Goal: Transaction & Acquisition: Subscribe to service/newsletter

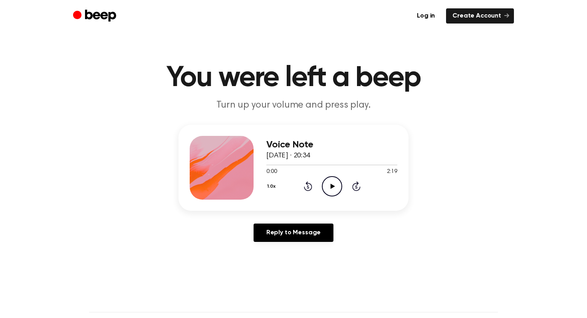
click at [332, 193] on icon "Play Audio" at bounding box center [332, 186] width 20 height 20
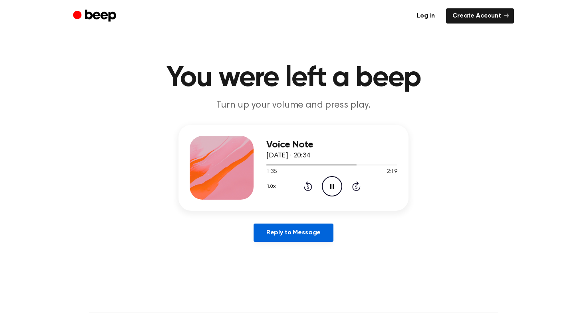
click at [279, 237] on link "Reply to Message" at bounding box center [293, 233] width 80 height 18
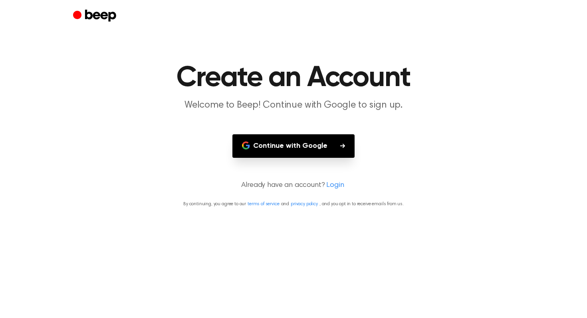
click at [281, 147] on button "Continue with Google" at bounding box center [293, 146] width 122 height 24
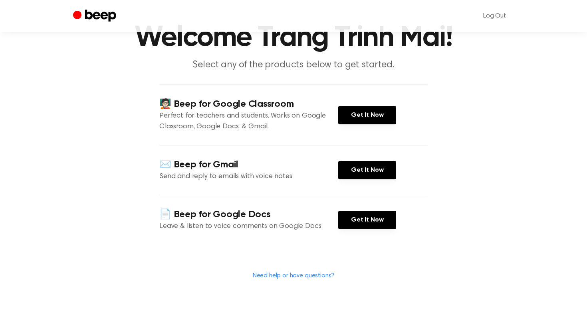
scroll to position [41, 0]
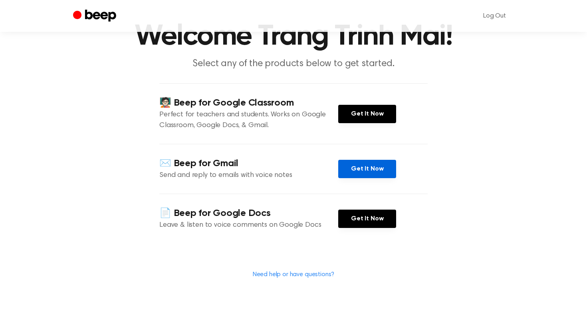
click at [362, 170] on link "Get It Now" at bounding box center [367, 169] width 58 height 18
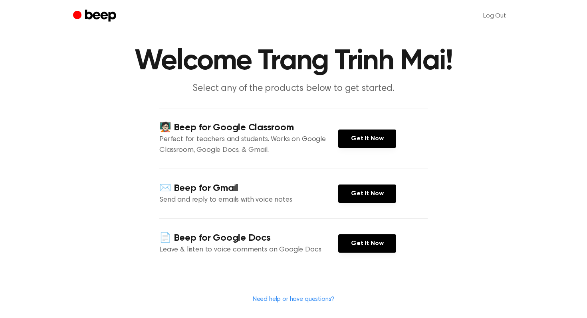
scroll to position [38, 0]
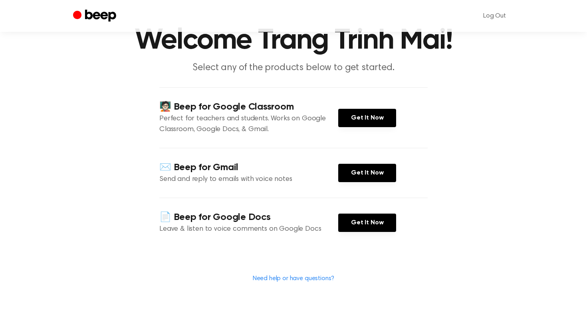
click at [105, 14] on icon "Beep" at bounding box center [100, 16] width 31 height 12
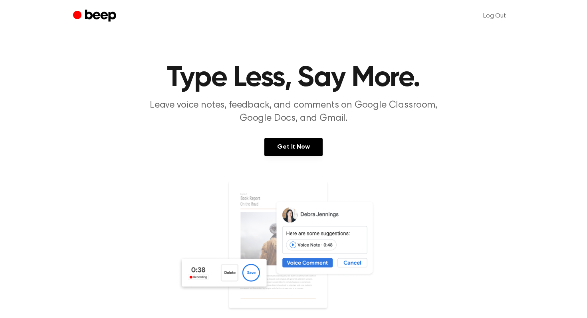
click at [105, 14] on icon "Beep" at bounding box center [100, 16] width 31 height 12
click at [288, 145] on link "Get It Now" at bounding box center [293, 147] width 58 height 18
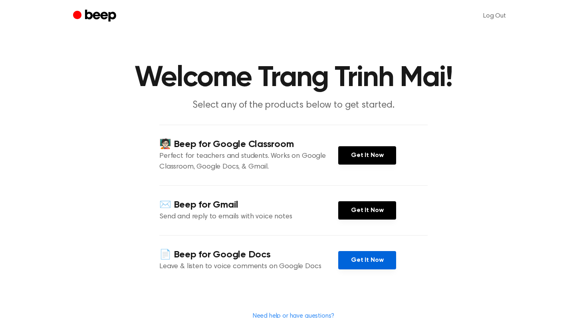
click at [352, 257] on link "Get It Now" at bounding box center [367, 260] width 58 height 18
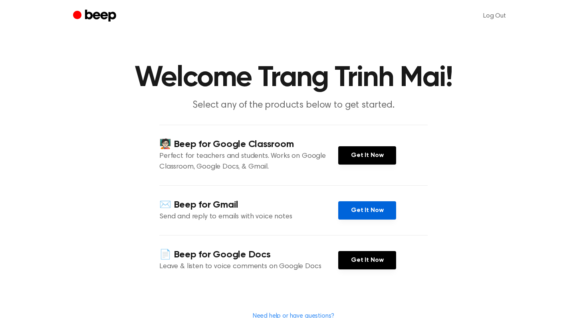
click at [380, 208] on link "Get It Now" at bounding box center [367, 211] width 58 height 18
click at [116, 18] on icon "Beep" at bounding box center [95, 16] width 45 height 16
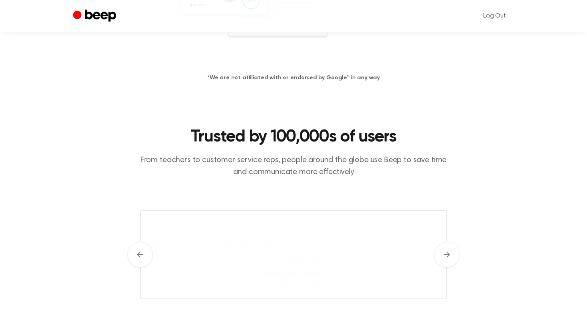
scroll to position [272, 0]
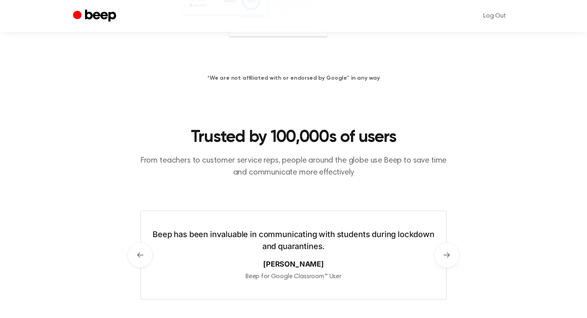
click at [441, 259] on button "Next" at bounding box center [447, 256] width 26 height 26
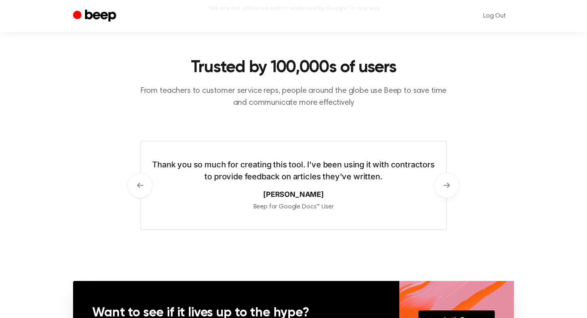
scroll to position [343, 0]
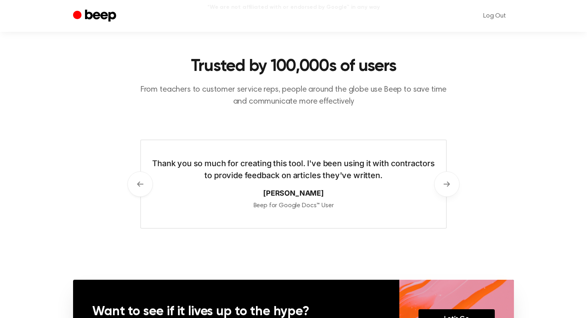
click at [451, 186] on button "Next" at bounding box center [447, 185] width 26 height 26
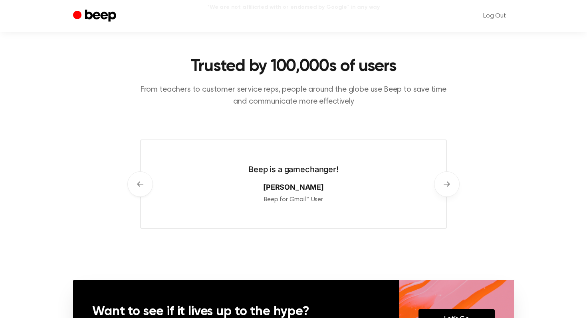
click at [451, 186] on button "Next" at bounding box center [447, 185] width 26 height 26
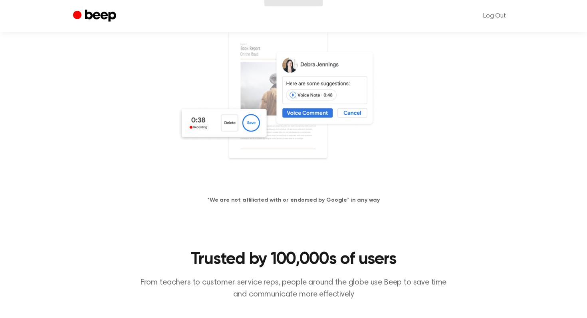
scroll to position [251, 0]
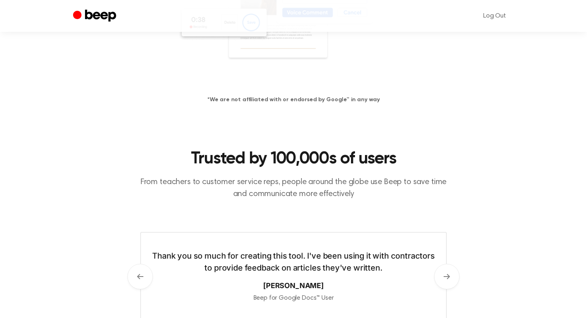
click at [115, 15] on icon "Beep" at bounding box center [100, 16] width 31 height 12
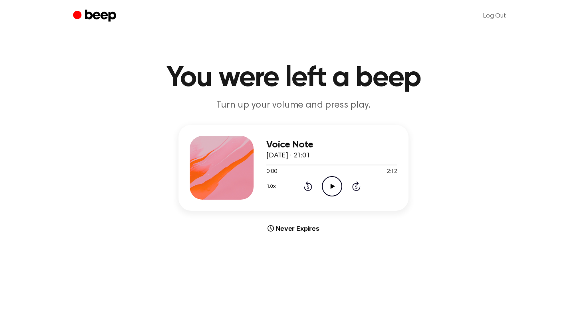
click at [322, 186] on icon "Play Audio" at bounding box center [332, 186] width 20 height 20
click at [332, 180] on icon "Pause Audio" at bounding box center [332, 186] width 20 height 20
